Goal: Task Accomplishment & Management: Use online tool/utility

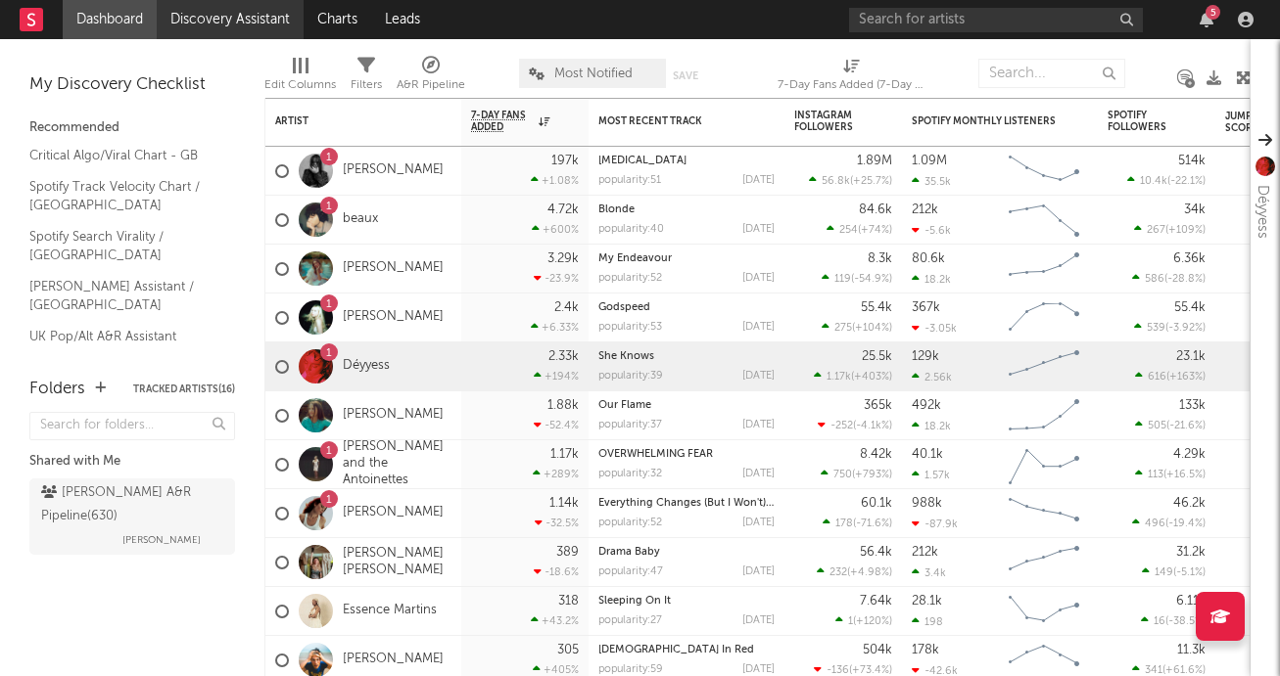
click at [229, 26] on link "Discovery Assistant" at bounding box center [230, 19] width 147 height 39
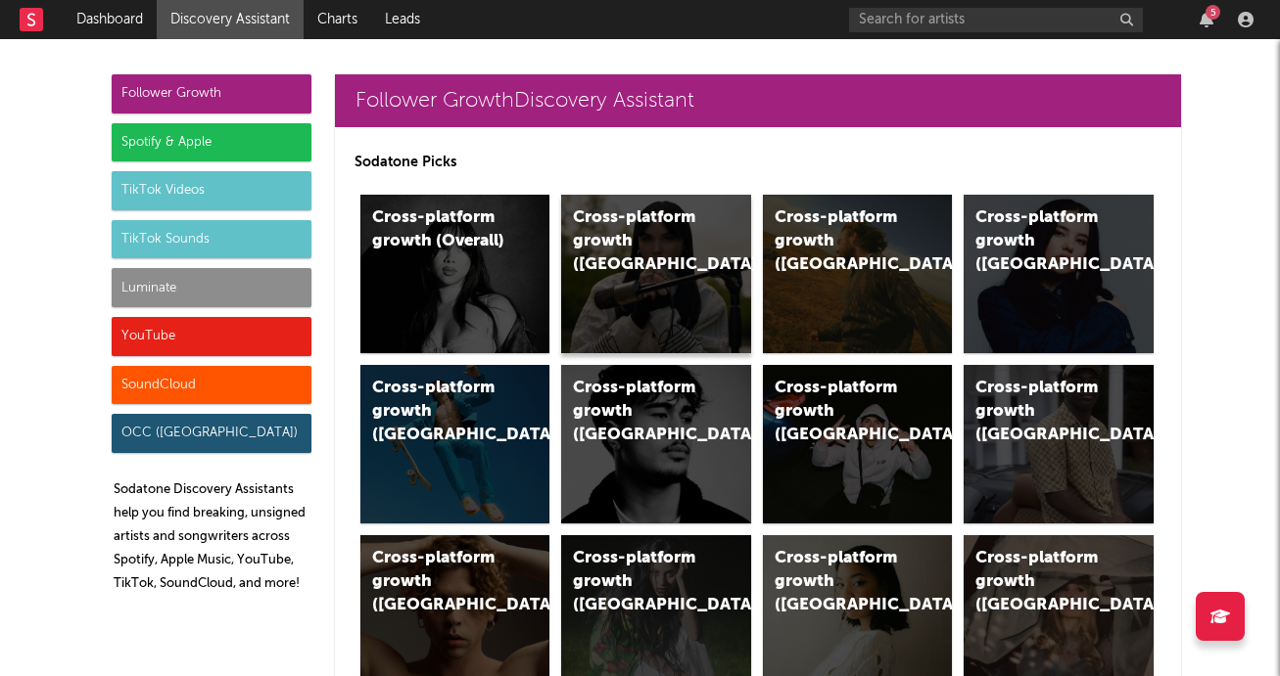
click at [709, 222] on div "Cross-platform growth ([GEOGRAPHIC_DATA])" at bounding box center [656, 274] width 190 height 159
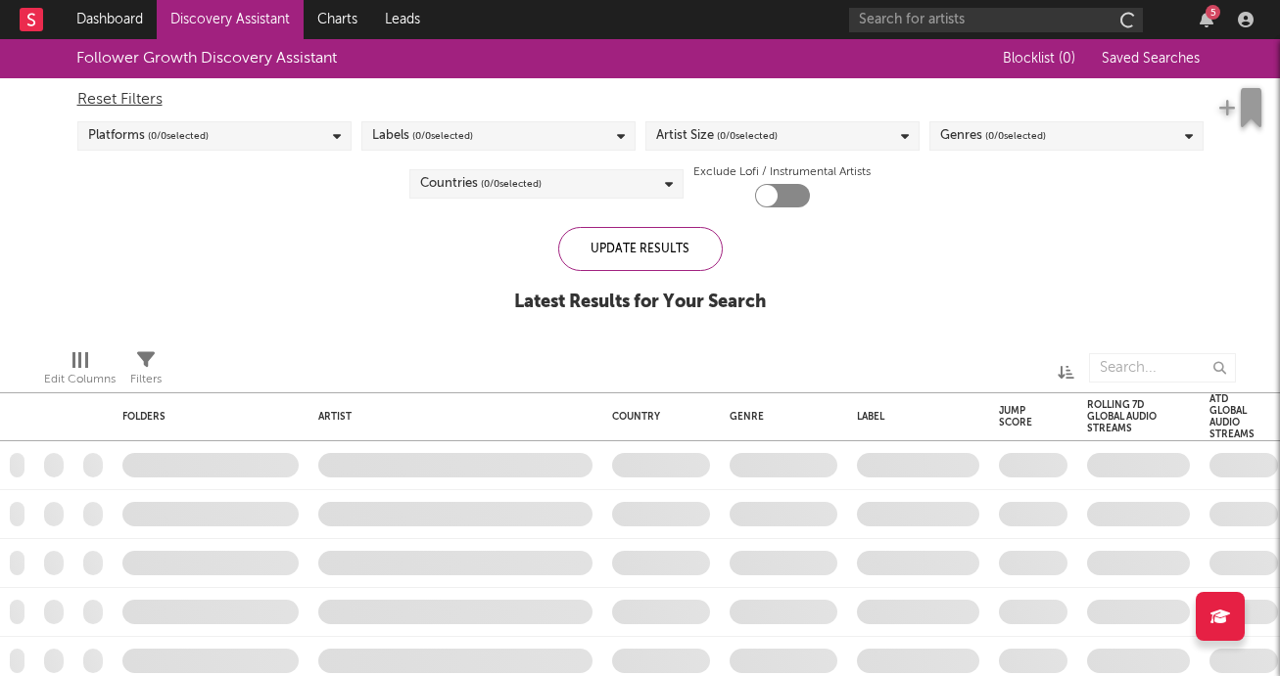
checkbox input "true"
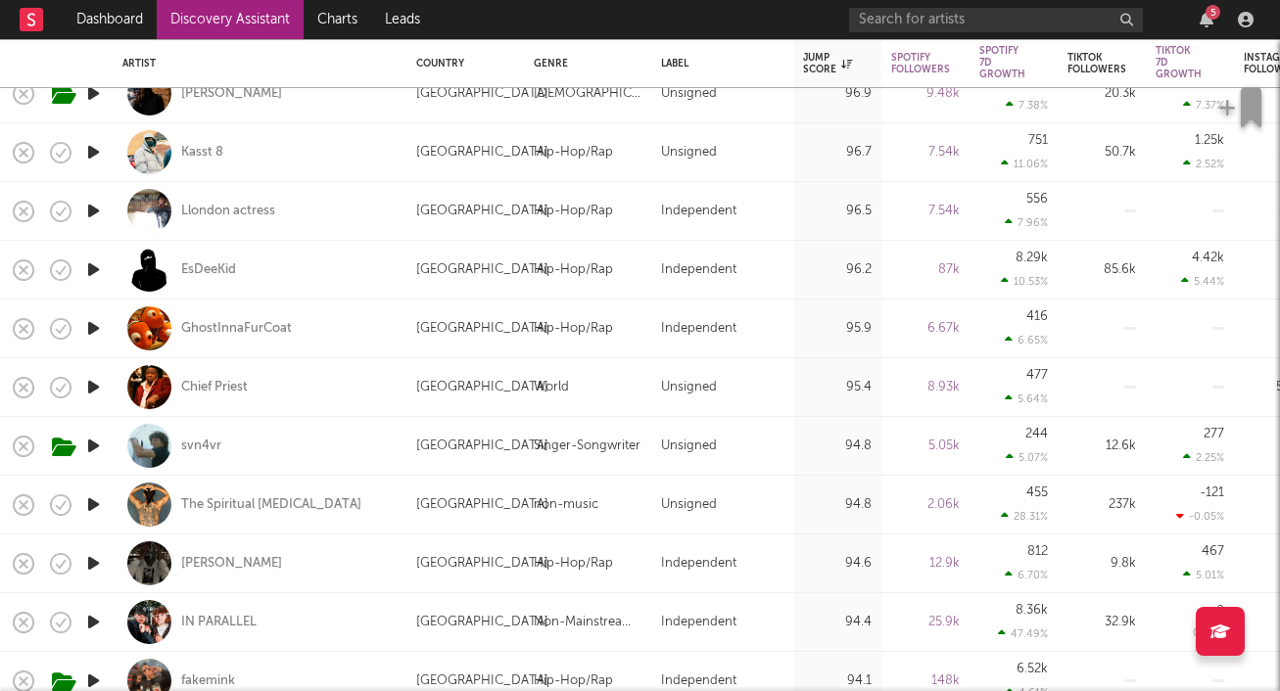
click at [1227, 20] on div "5" at bounding box center [1054, 19] width 411 height 39
click at [1213, 20] on div "5" at bounding box center [1205, 20] width 29 height 16
click at [1212, 20] on icon "button" at bounding box center [1206, 20] width 14 height 16
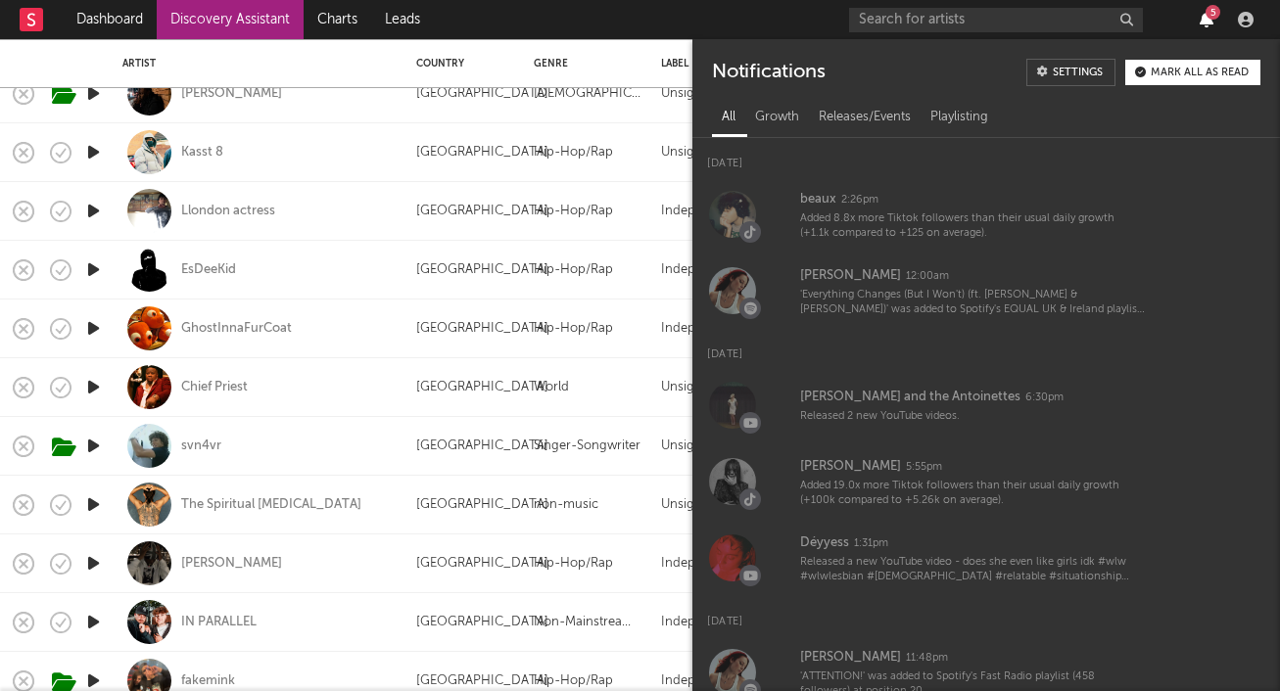
click at [1212, 21] on icon "button" at bounding box center [1206, 20] width 14 height 16
